Goal: Find specific page/section: Find specific page/section

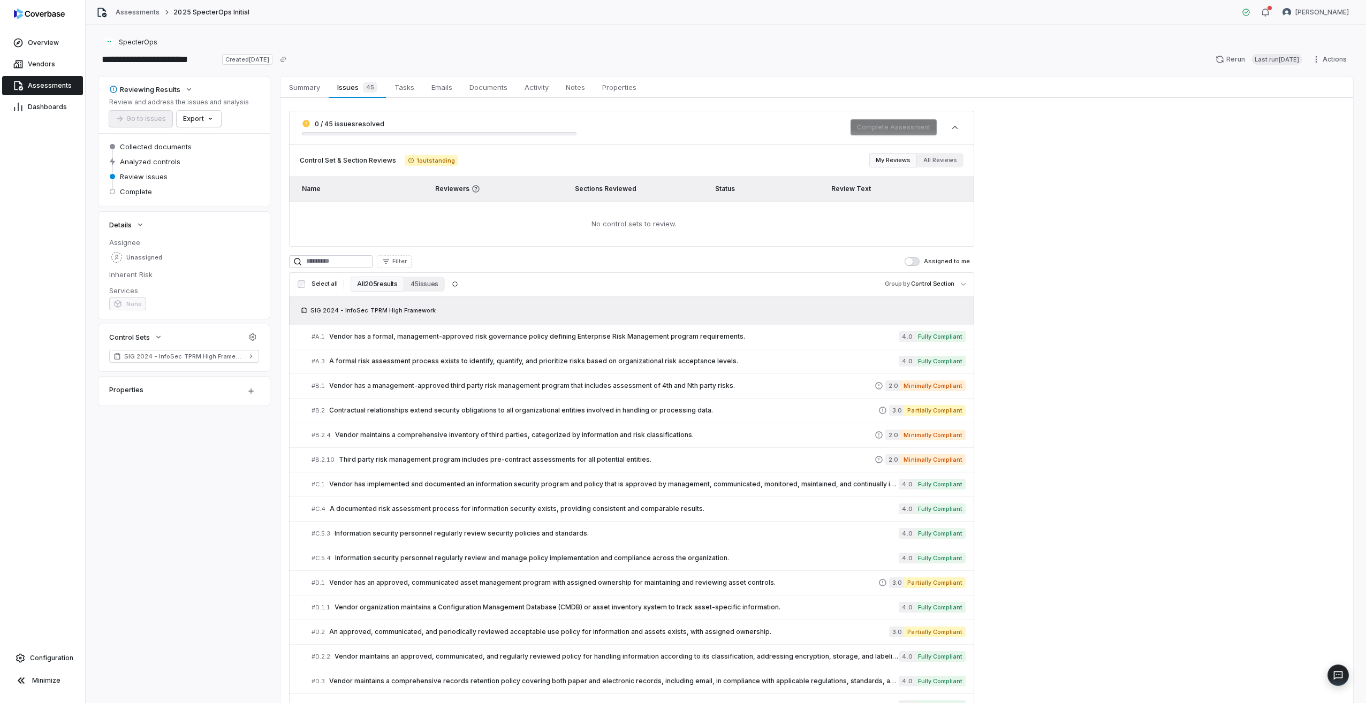
drag, startPoint x: 43, startPoint y: 83, endPoint x: 60, endPoint y: 86, distance: 18.0
click at [43, 83] on span "Assessments" at bounding box center [50, 85] width 44 height 9
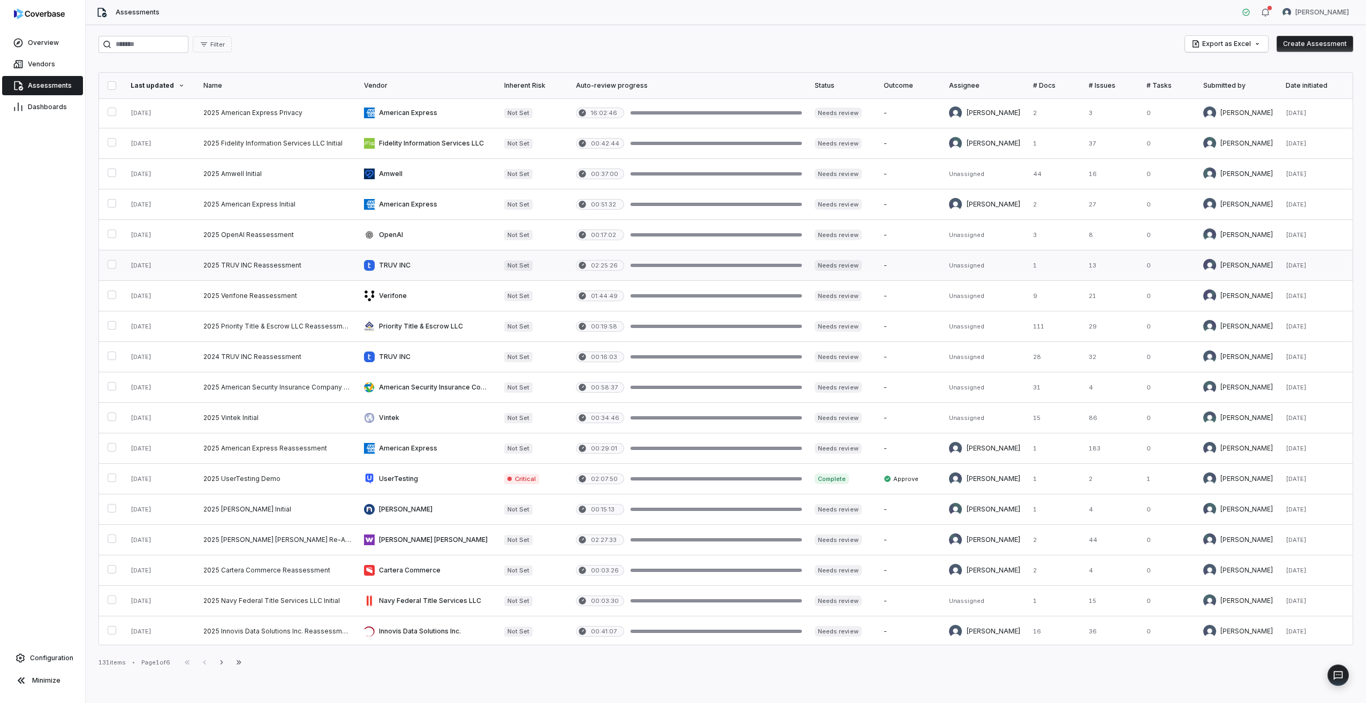
scroll to position [216, 0]
click at [224, 663] on icon "button" at bounding box center [221, 662] width 9 height 9
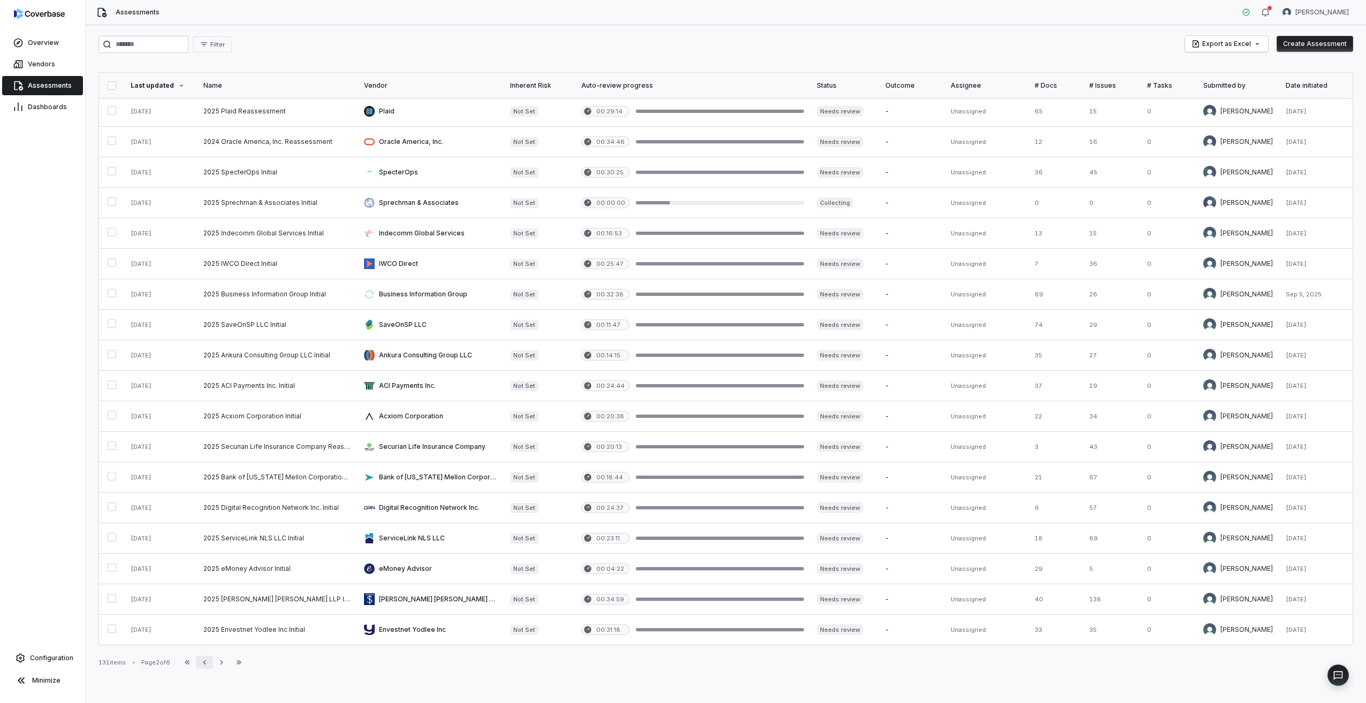
click at [209, 665] on icon "button" at bounding box center [204, 662] width 9 height 9
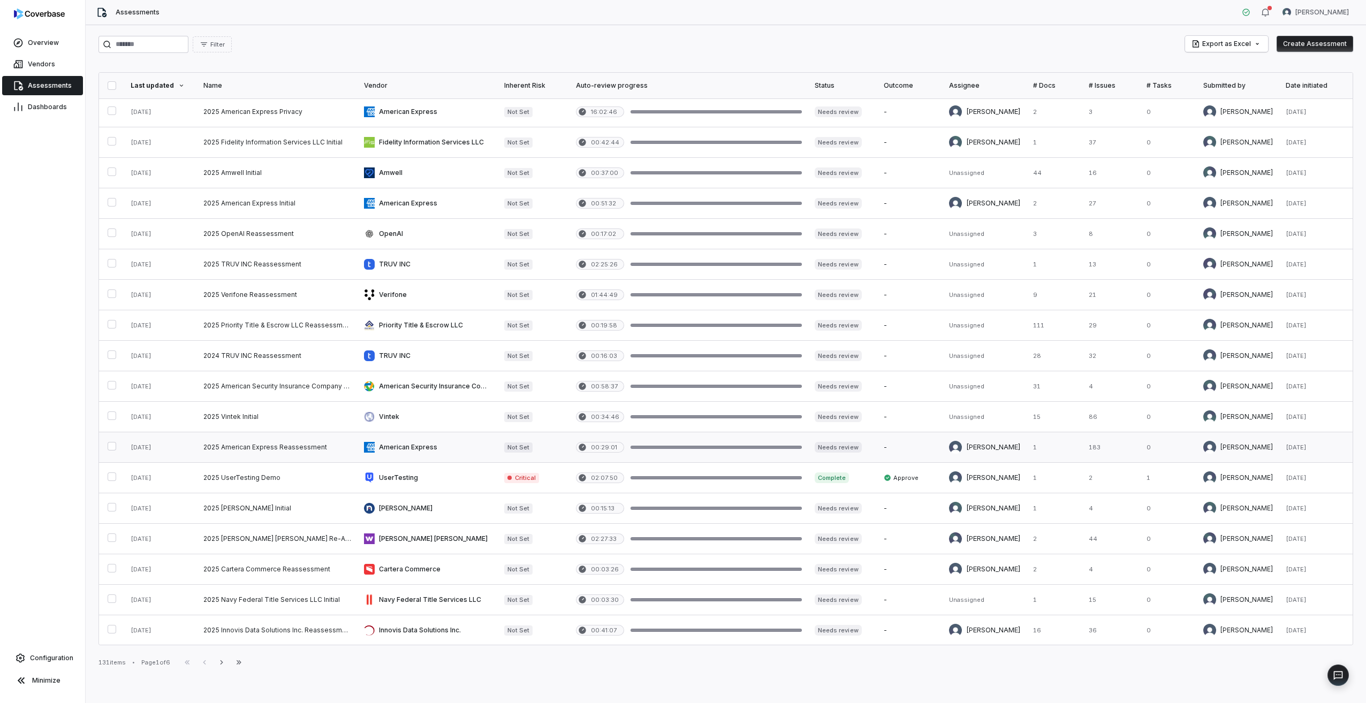
scroll to position [216, 0]
click at [226, 665] on icon "button" at bounding box center [221, 662] width 9 height 9
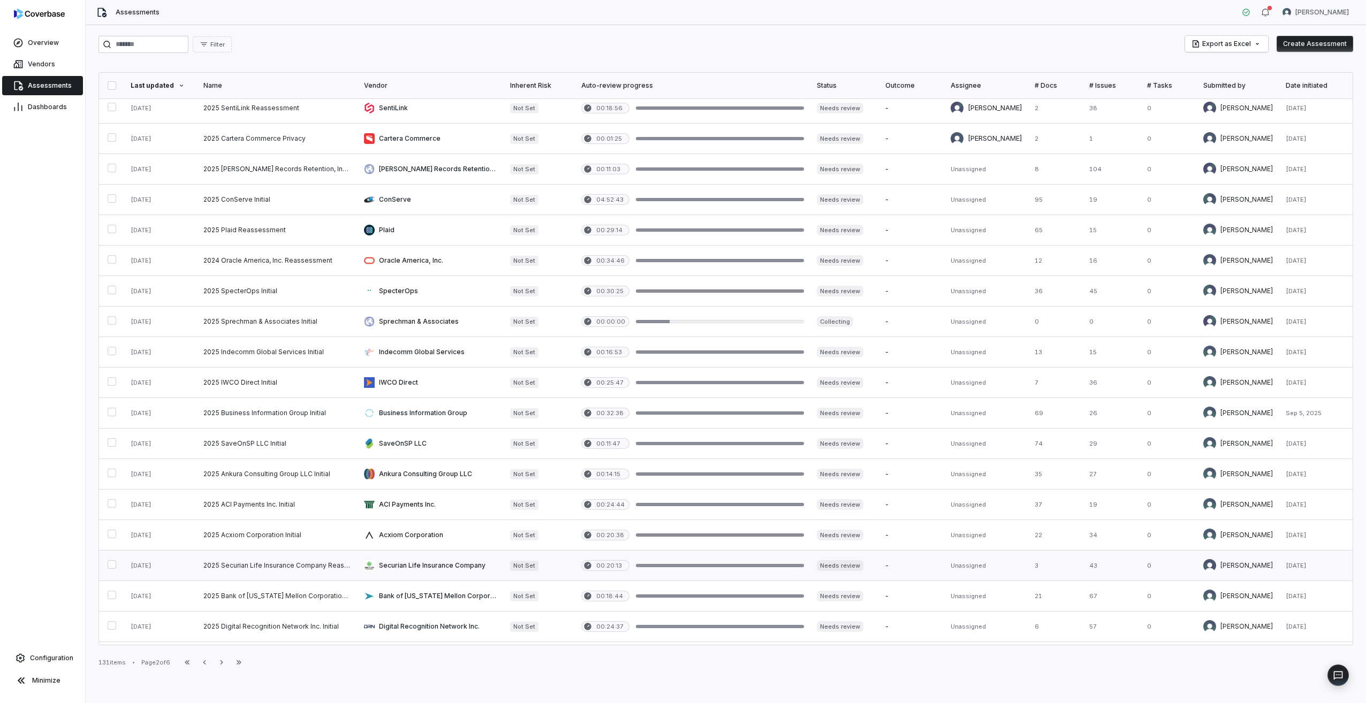
scroll to position [2, 0]
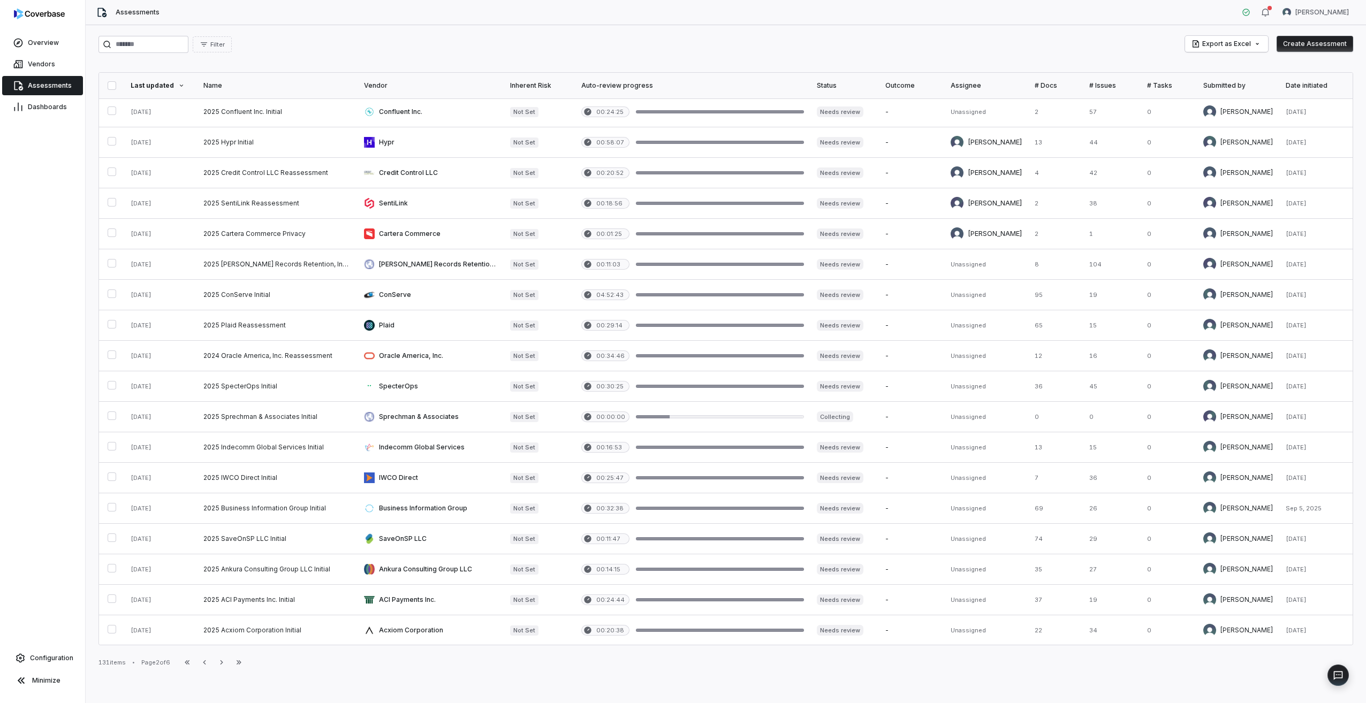
click at [209, 668] on button "Previous" at bounding box center [204, 662] width 17 height 13
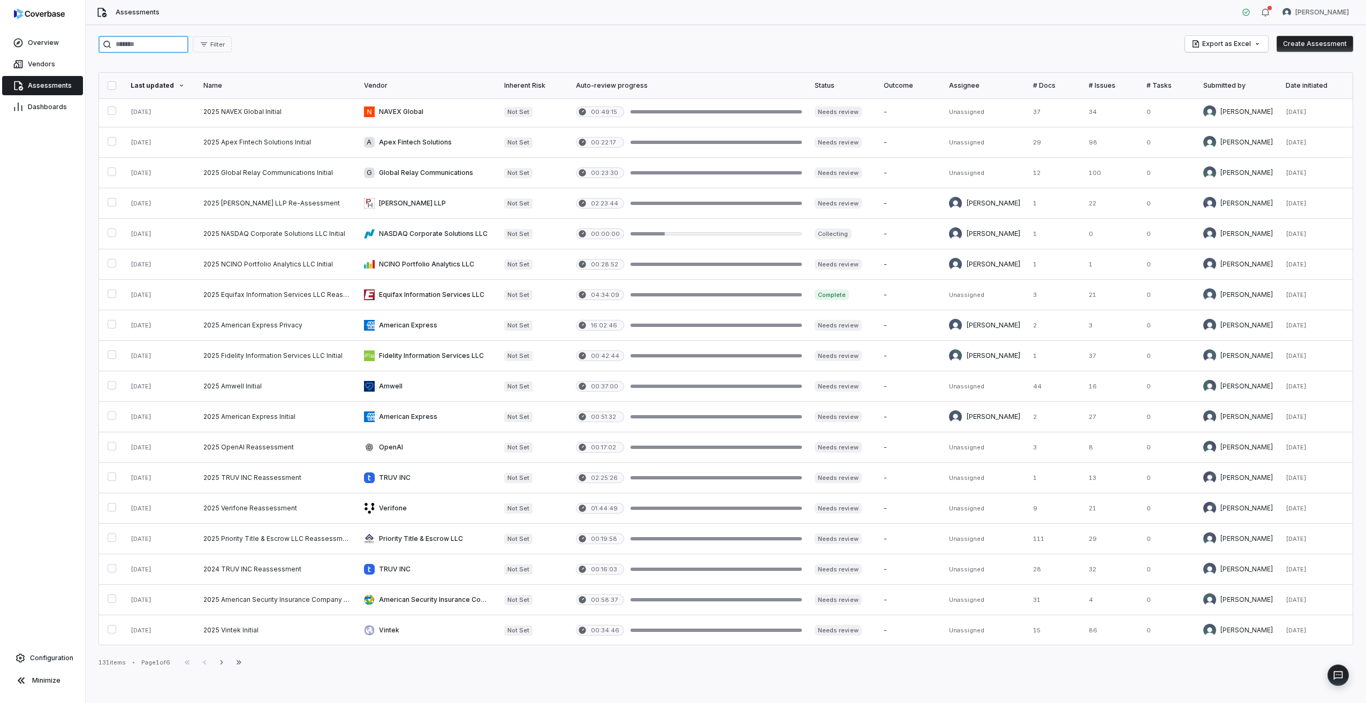
click at [145, 47] on input "search" at bounding box center [144, 44] width 90 height 17
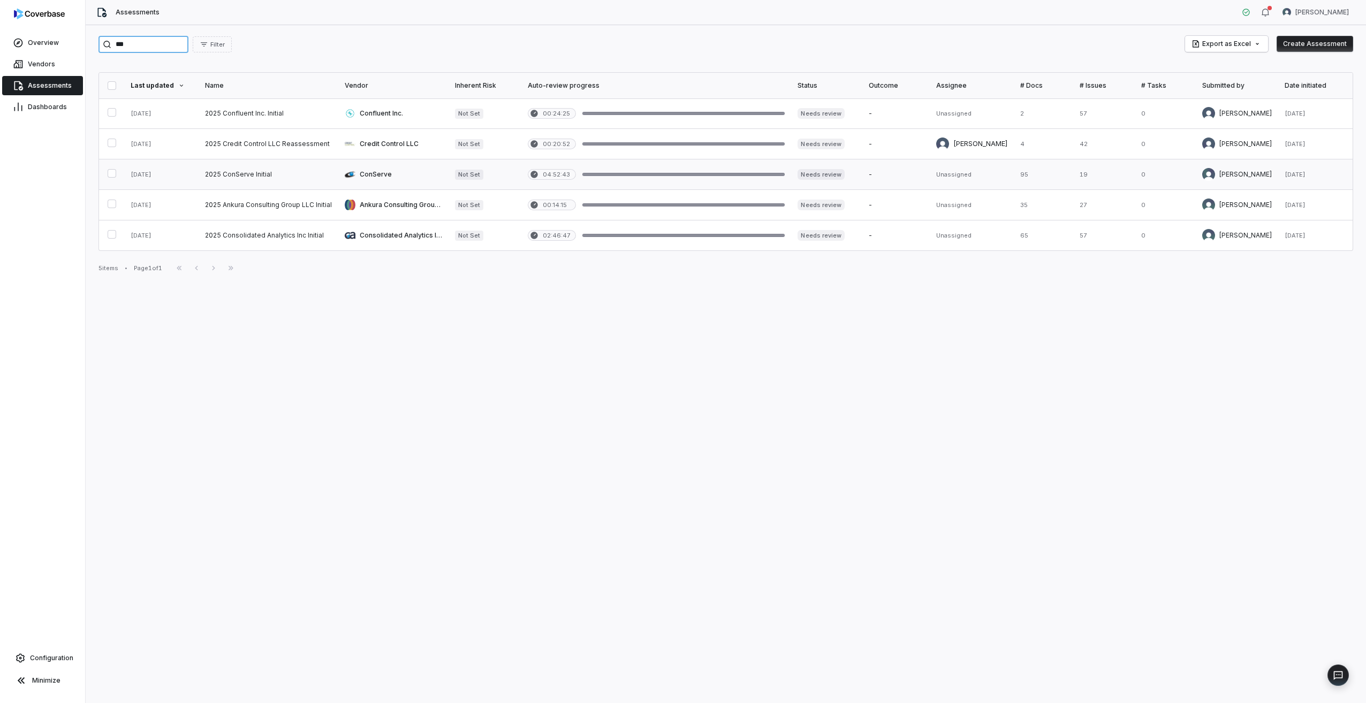
type input "***"
click at [223, 176] on link at bounding box center [269, 175] width 140 height 30
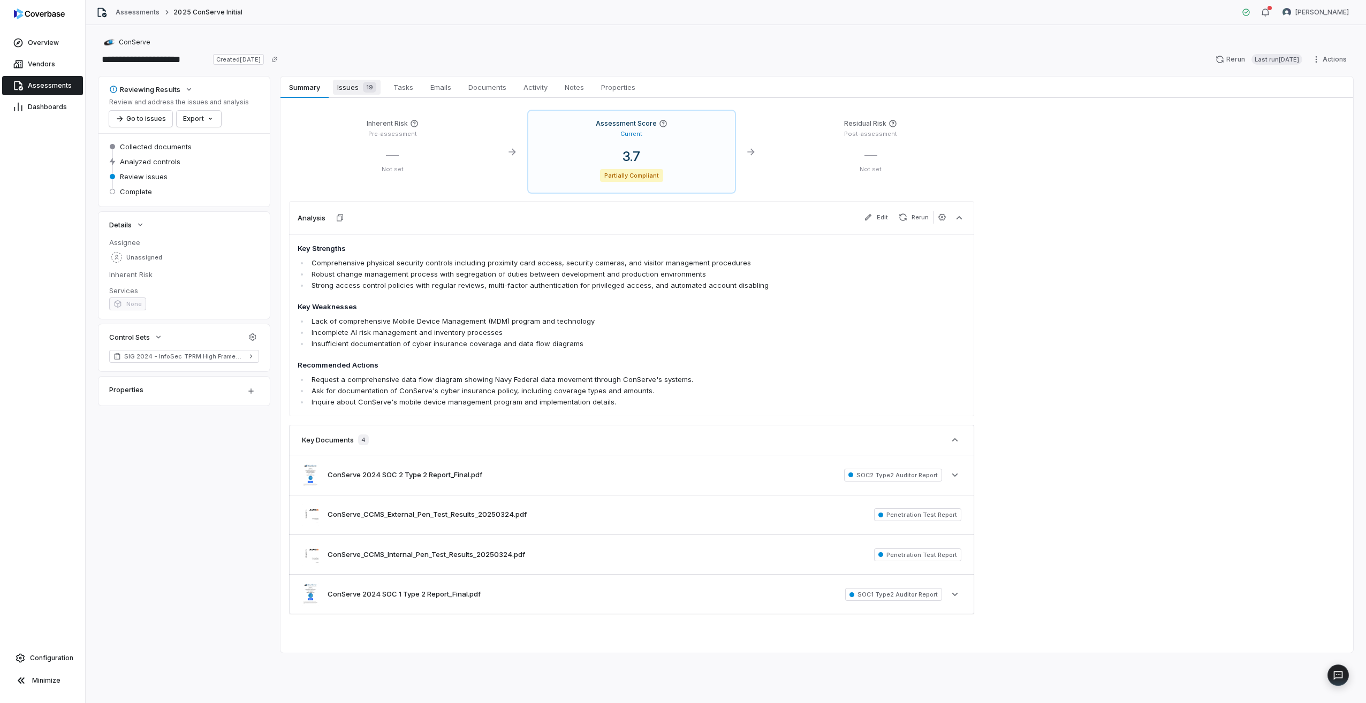
click at [374, 88] on span "19" at bounding box center [369, 87] width 13 height 11
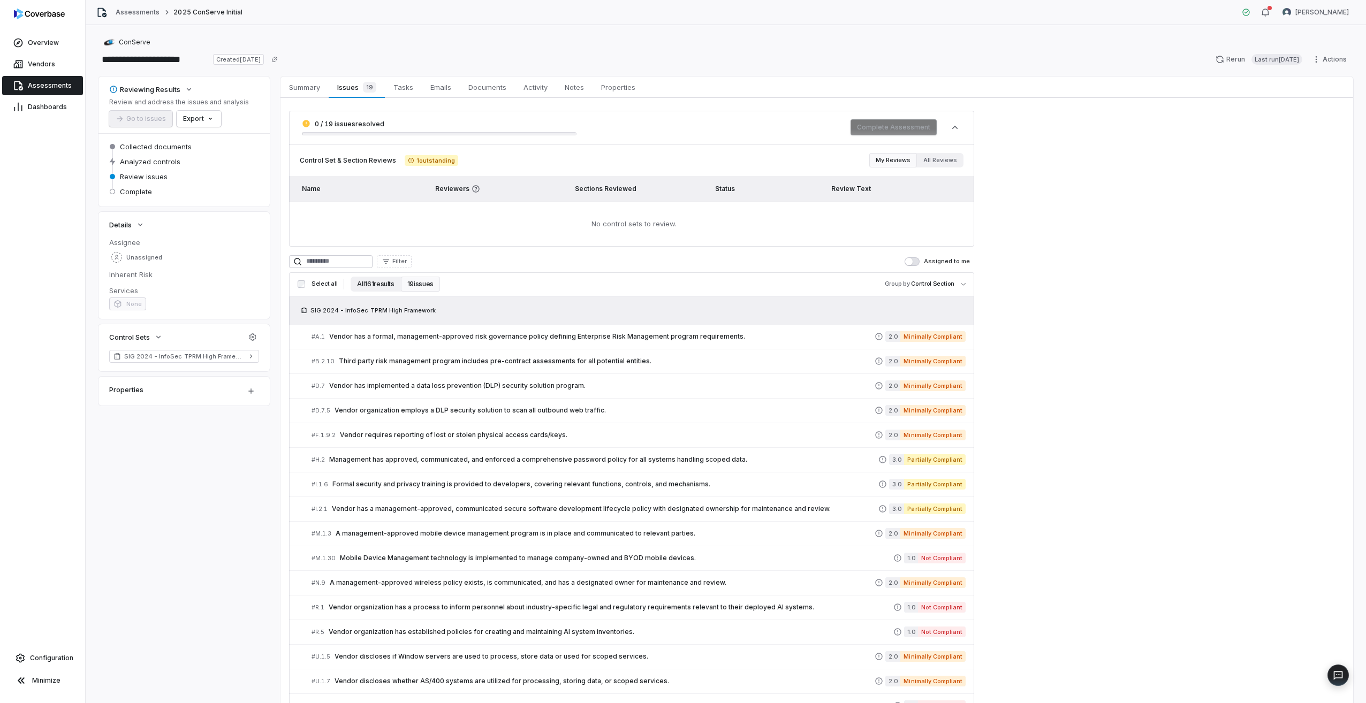
click at [380, 288] on button "All 161 results" at bounding box center [376, 284] width 50 height 15
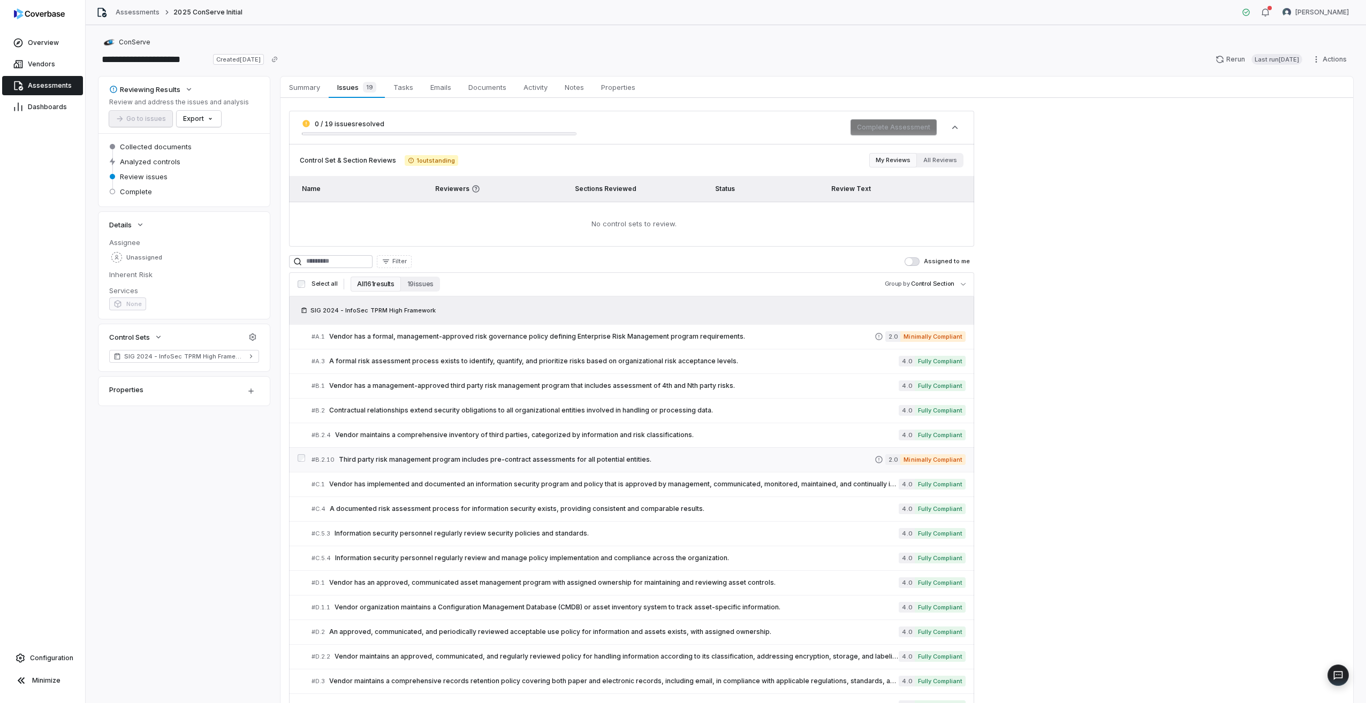
click at [400, 456] on span "Third party risk management program includes pre-contract assessments for all p…" at bounding box center [607, 460] width 536 height 9
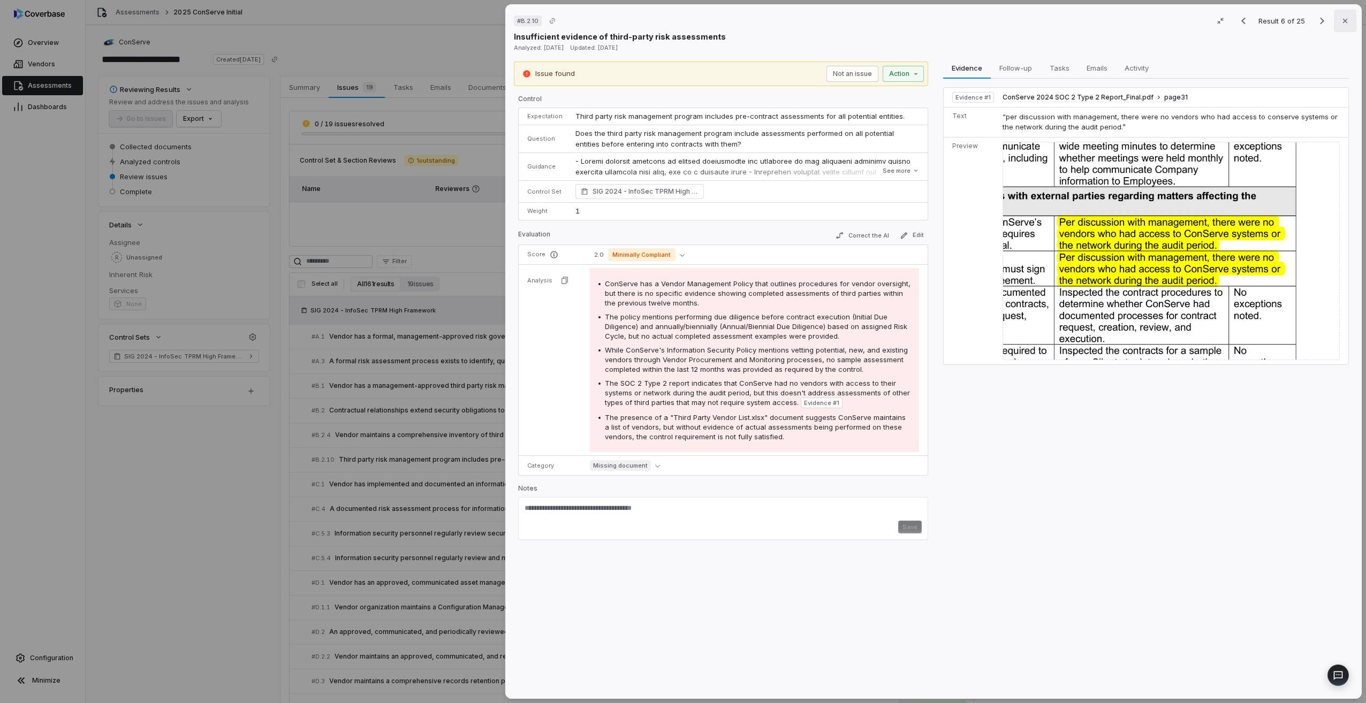
click at [1343, 24] on icon "button" at bounding box center [1345, 21] width 9 height 9
